Goal: Entertainment & Leisure: Consume media (video, audio)

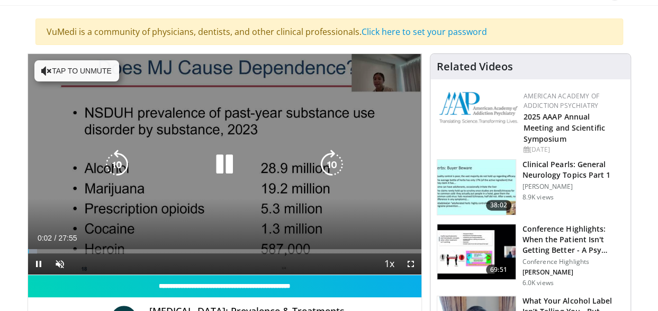
scroll to position [116, 0]
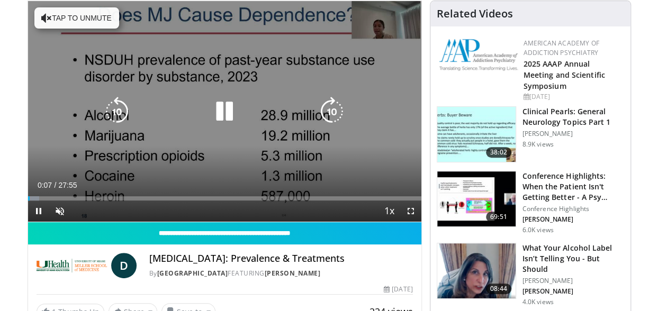
click at [222, 111] on icon "Video Player" at bounding box center [225, 112] width 30 height 30
